Goal: Navigation & Orientation: Find specific page/section

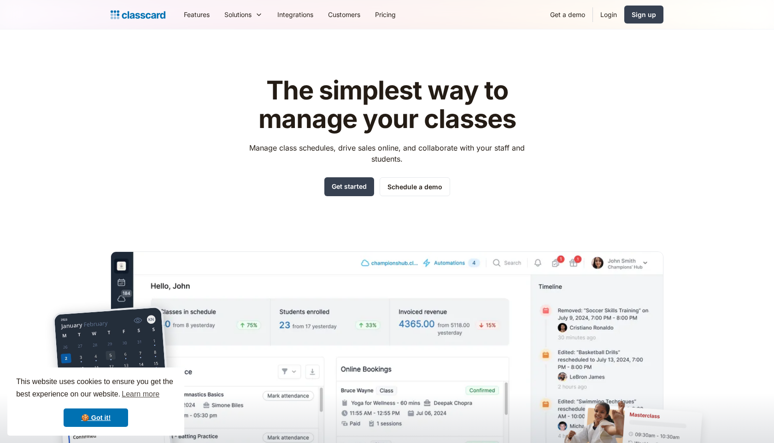
click at [606, 9] on link "Login" at bounding box center [608, 14] width 31 height 21
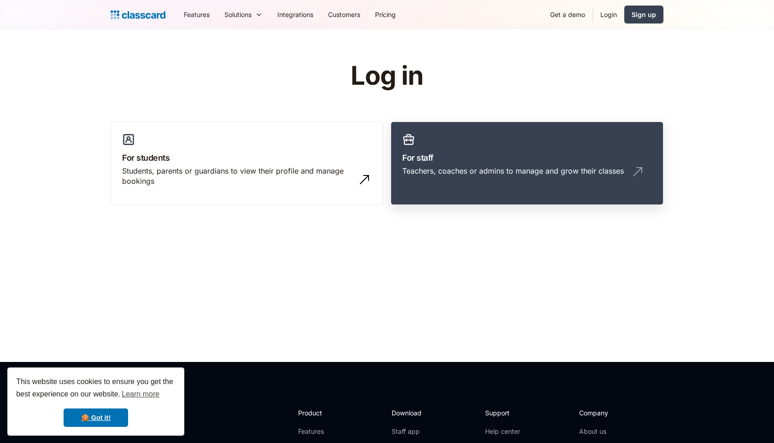
click at [415, 162] on h3 "For staff" at bounding box center [527, 158] width 250 height 12
